Goal: Information Seeking & Learning: Learn about a topic

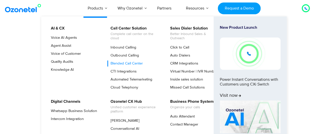
click at [130, 61] on link "Blended Call Center" at bounding box center [125, 64] width 36 height 6
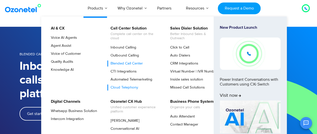
click at [126, 87] on link "Cloud Telephony" at bounding box center [123, 88] width 32 height 6
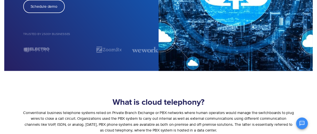
scroll to position [25, 0]
